Goal: Go to known website: Access a specific website the user already knows

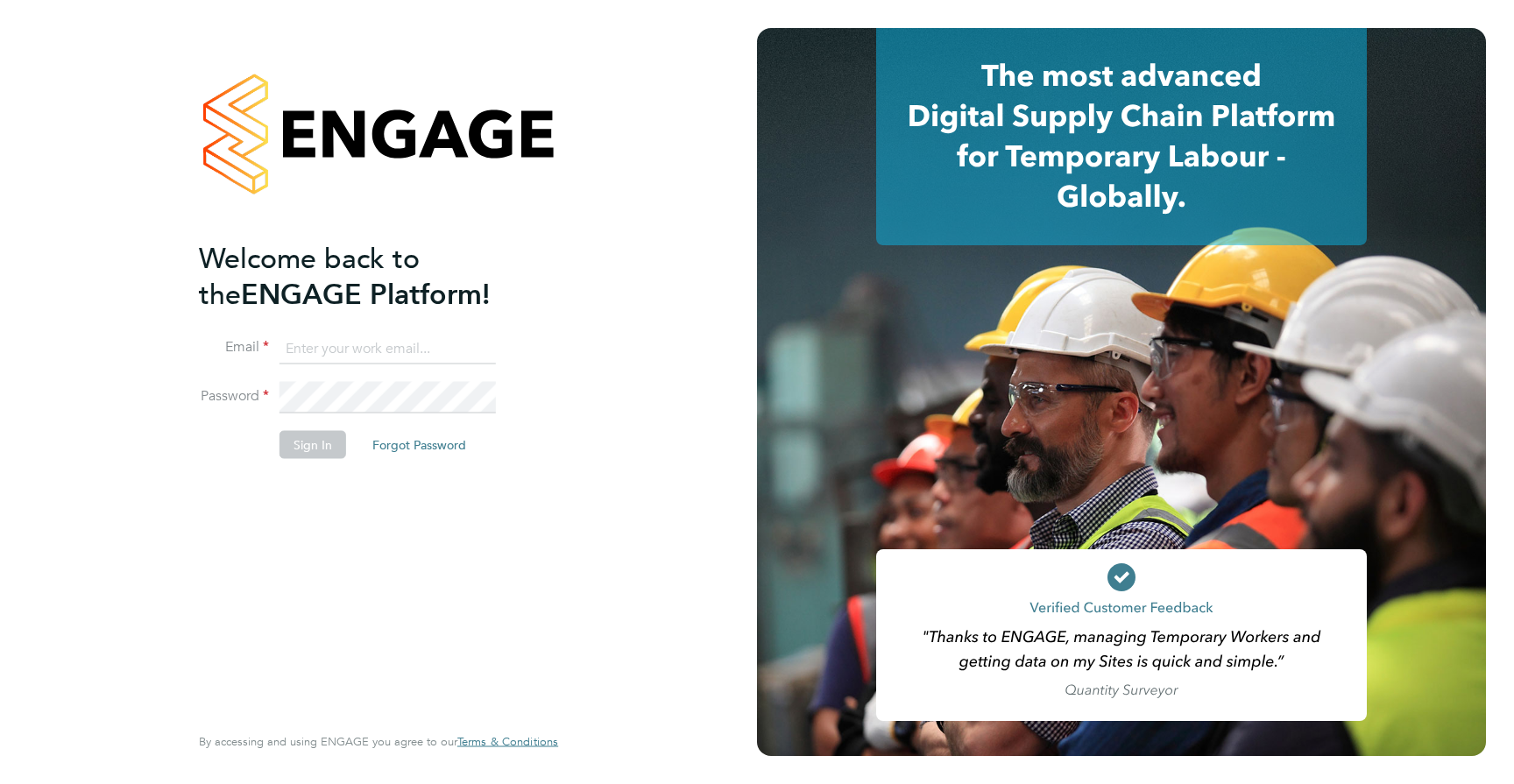
click at [427, 365] on li "Email" at bounding box center [369, 357] width 341 height 49
click at [429, 350] on input at bounding box center [387, 348] width 216 height 31
type input "jordanwarren@protonmail.com"
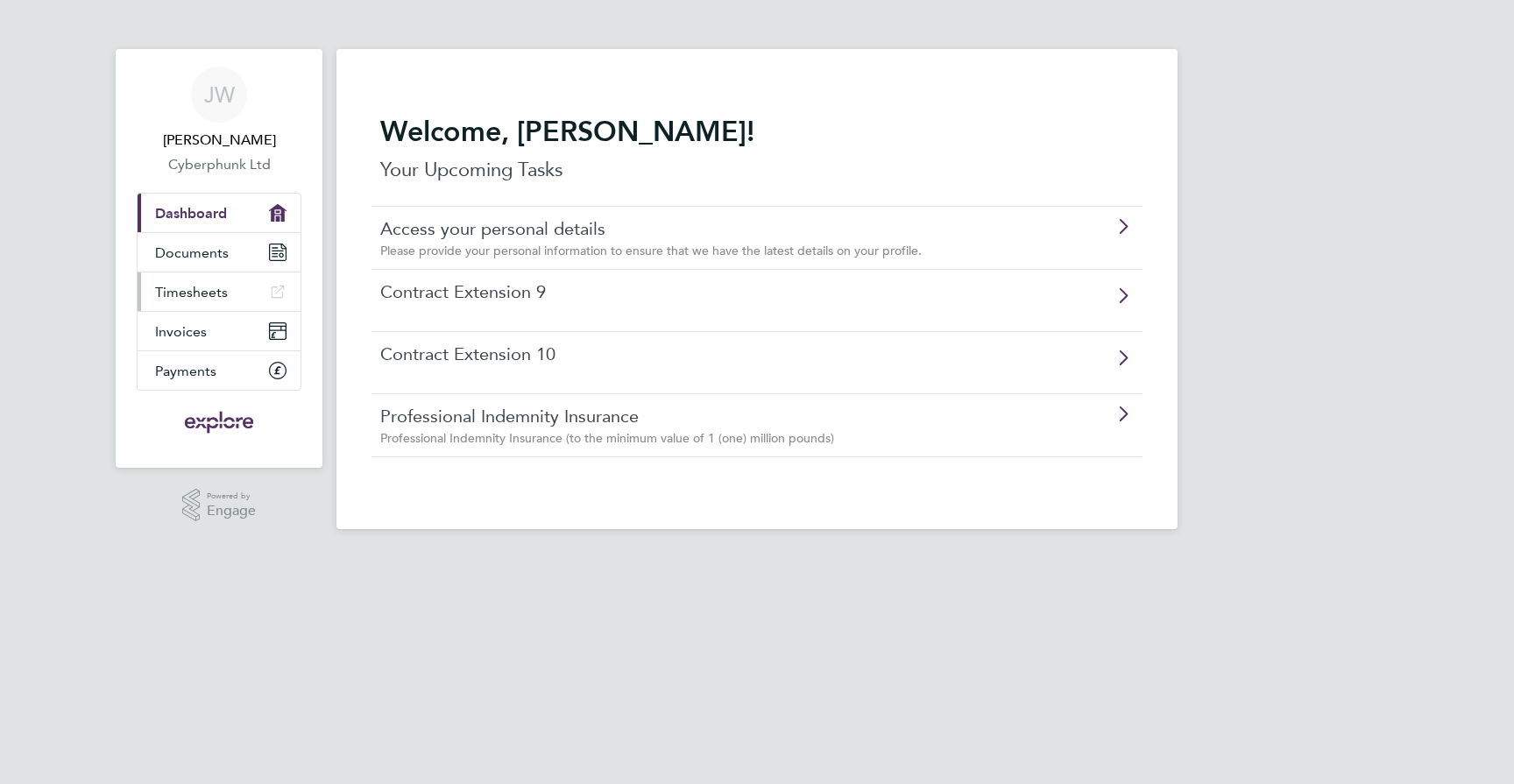
click at [211, 295] on span "Timesheets" at bounding box center [191, 292] width 73 height 17
